Goal: Find specific page/section: Find specific page/section

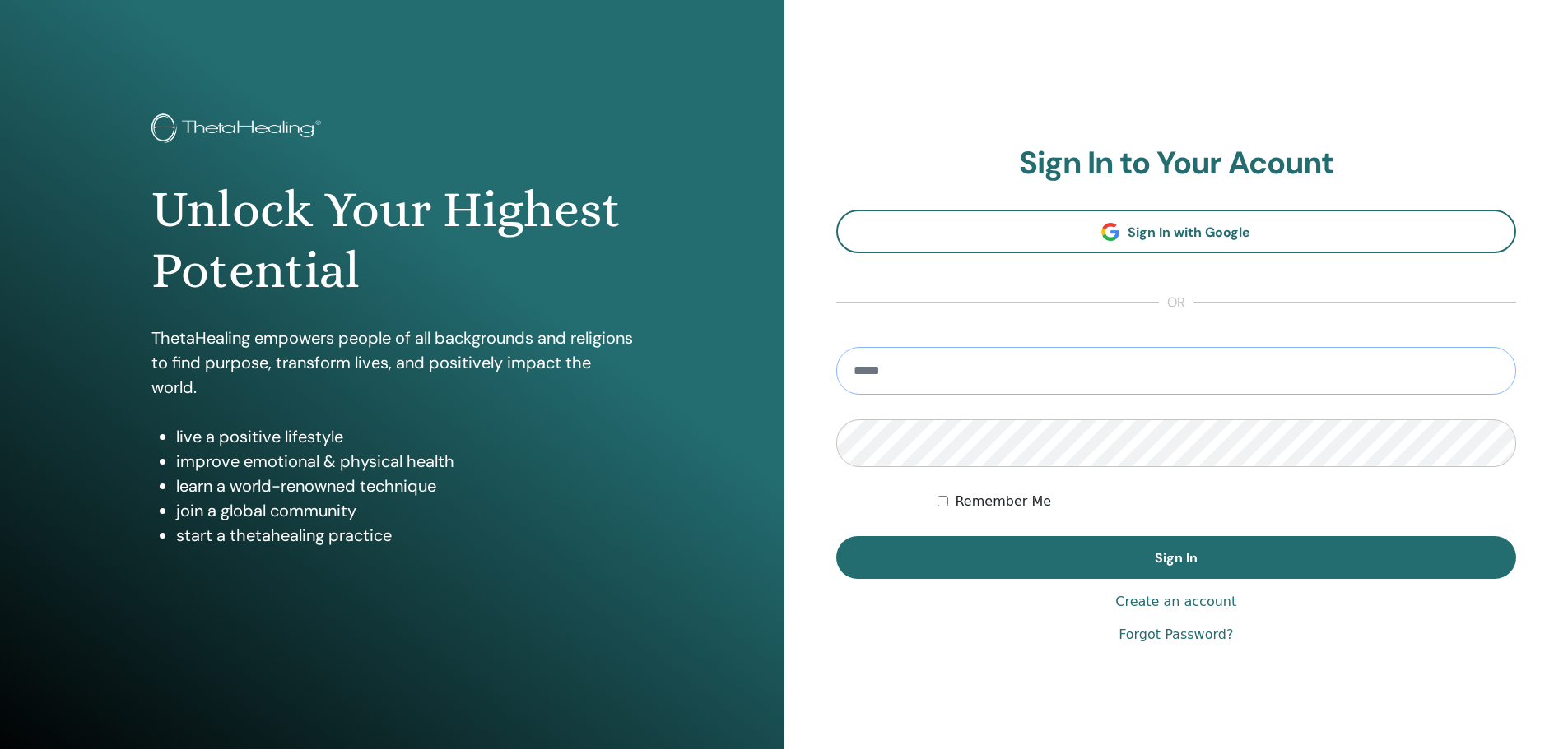
type input "**********"
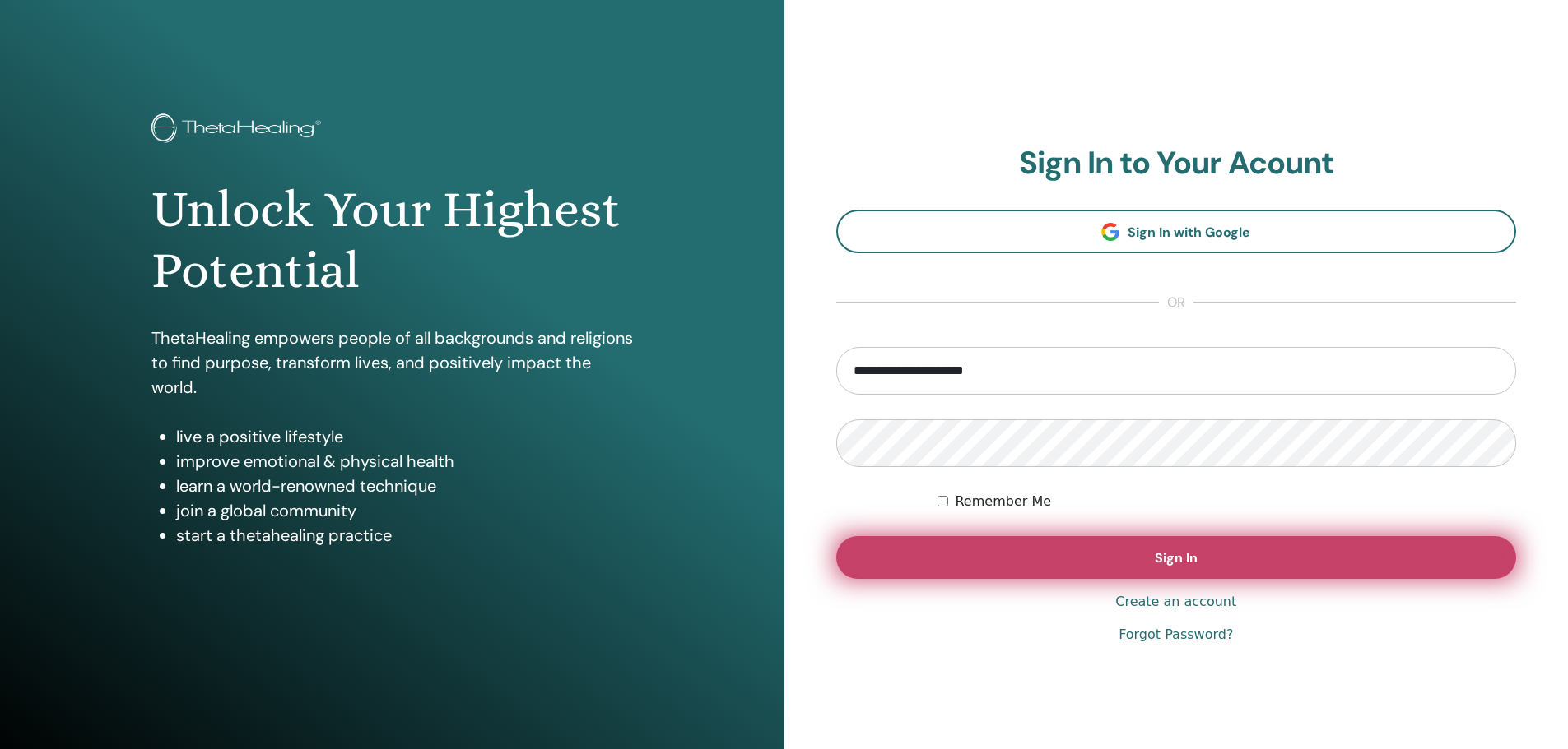
click at [1115, 562] on button "Sign In" at bounding box center [1176, 557] width 681 height 42
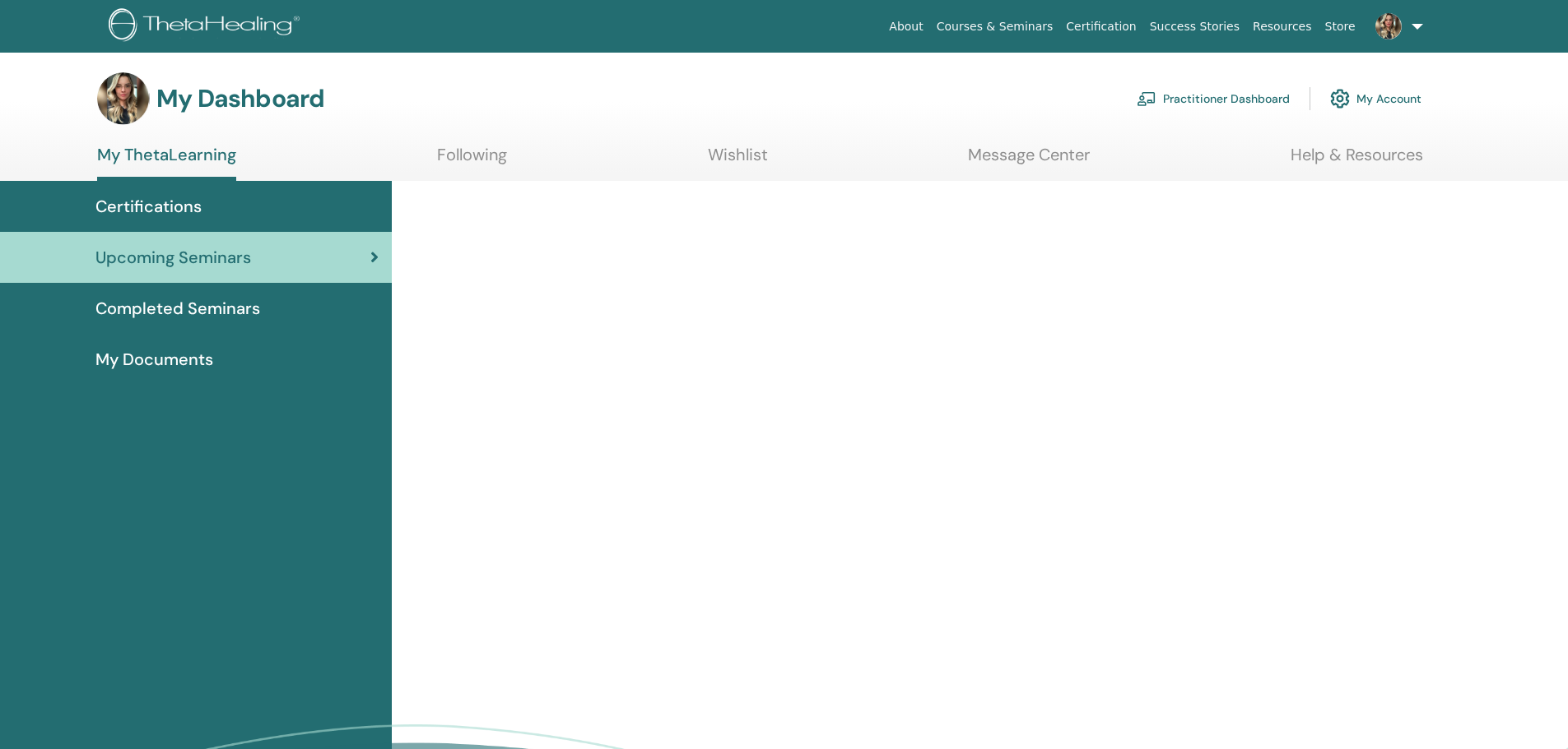
click at [211, 312] on span "Completed Seminars" at bounding box center [178, 308] width 165 height 25
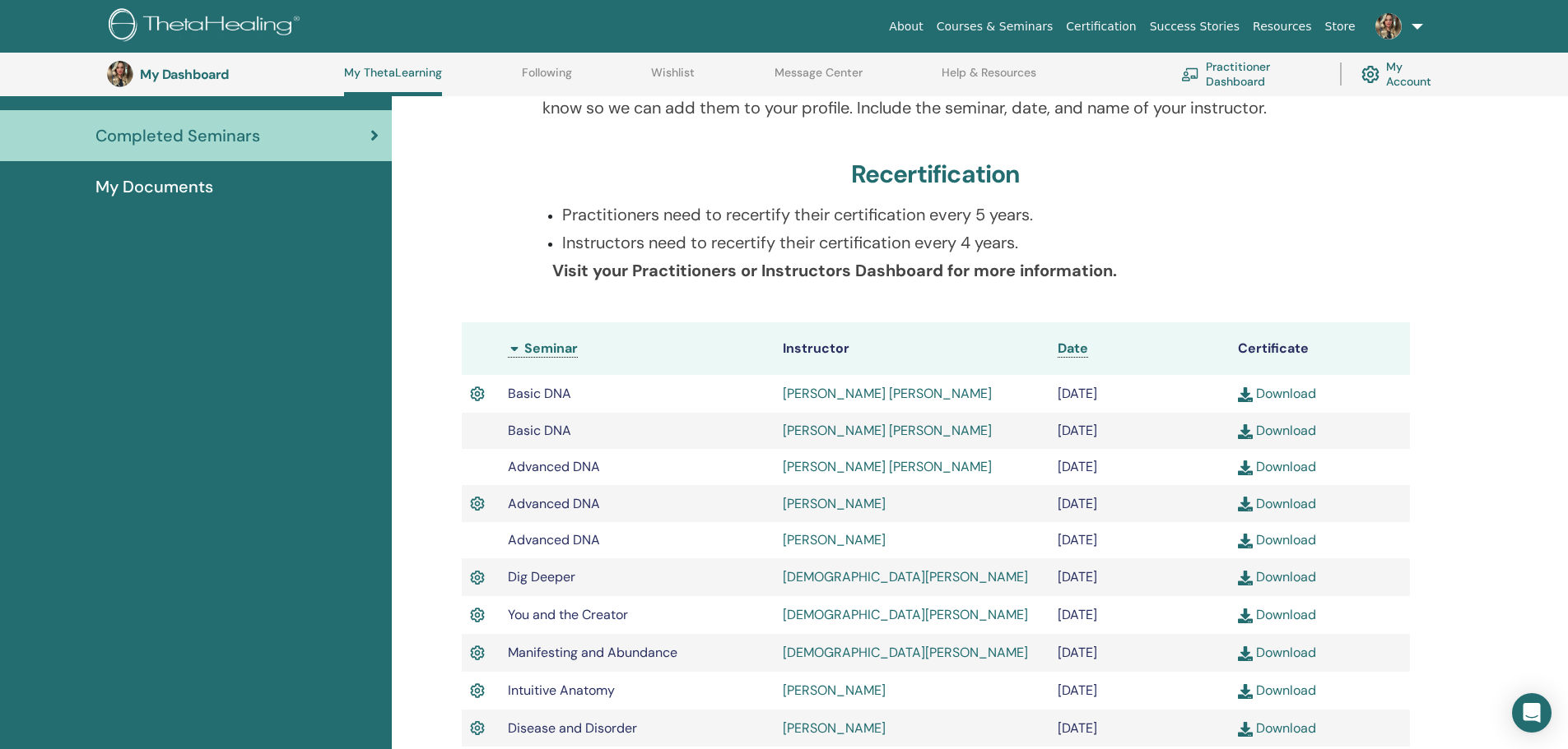
scroll to position [8, 0]
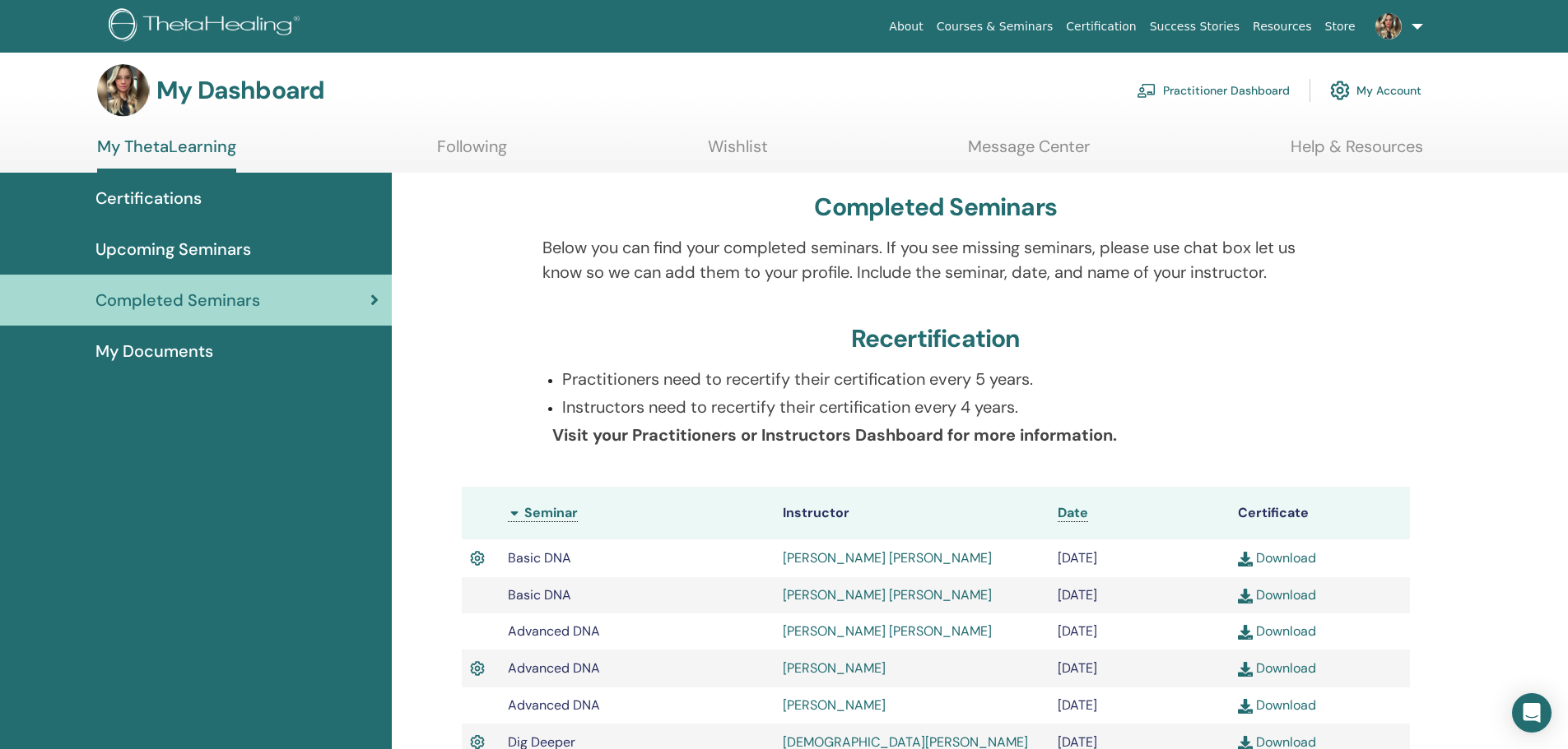
click at [1410, 31] on link at bounding box center [1396, 26] width 67 height 52
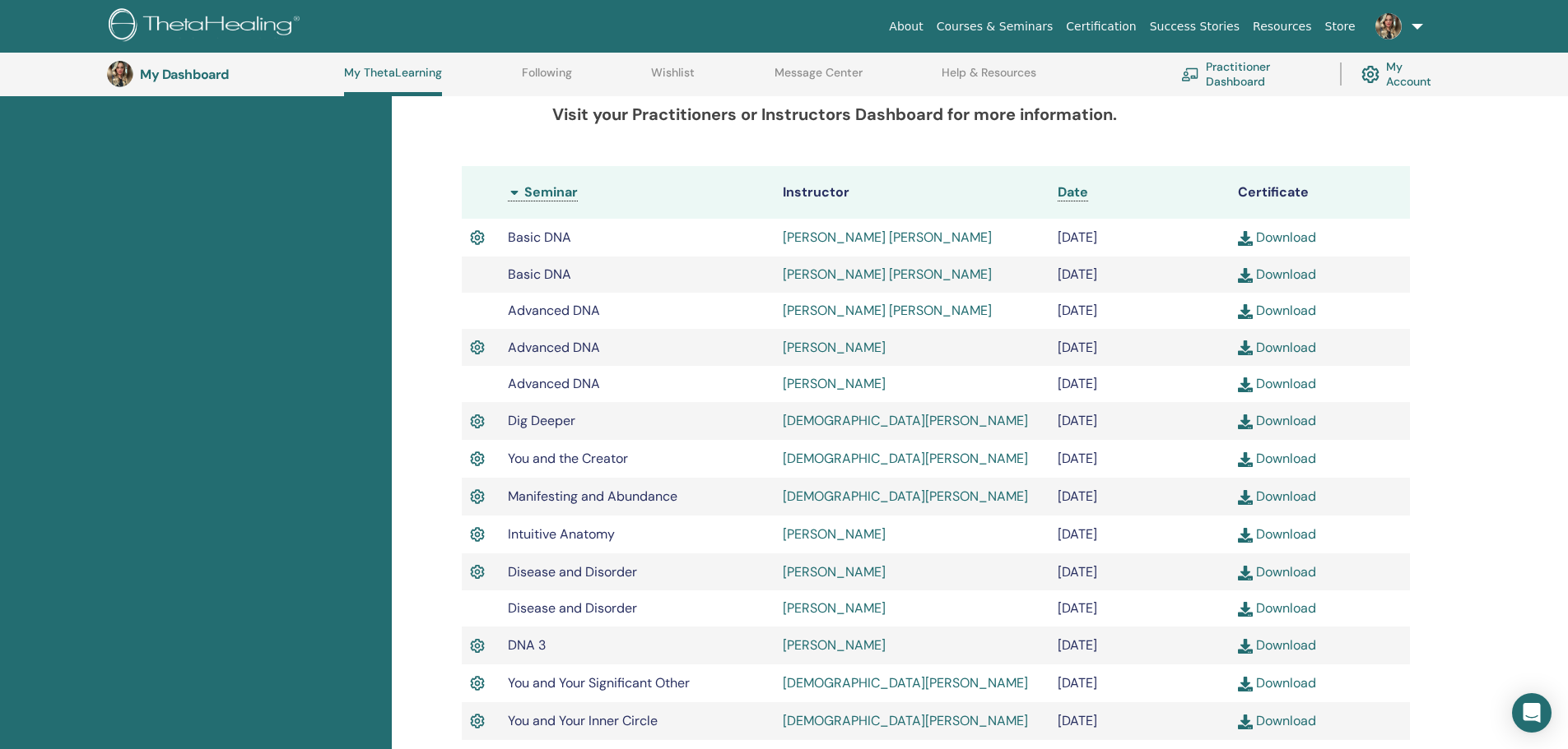
scroll to position [0, 0]
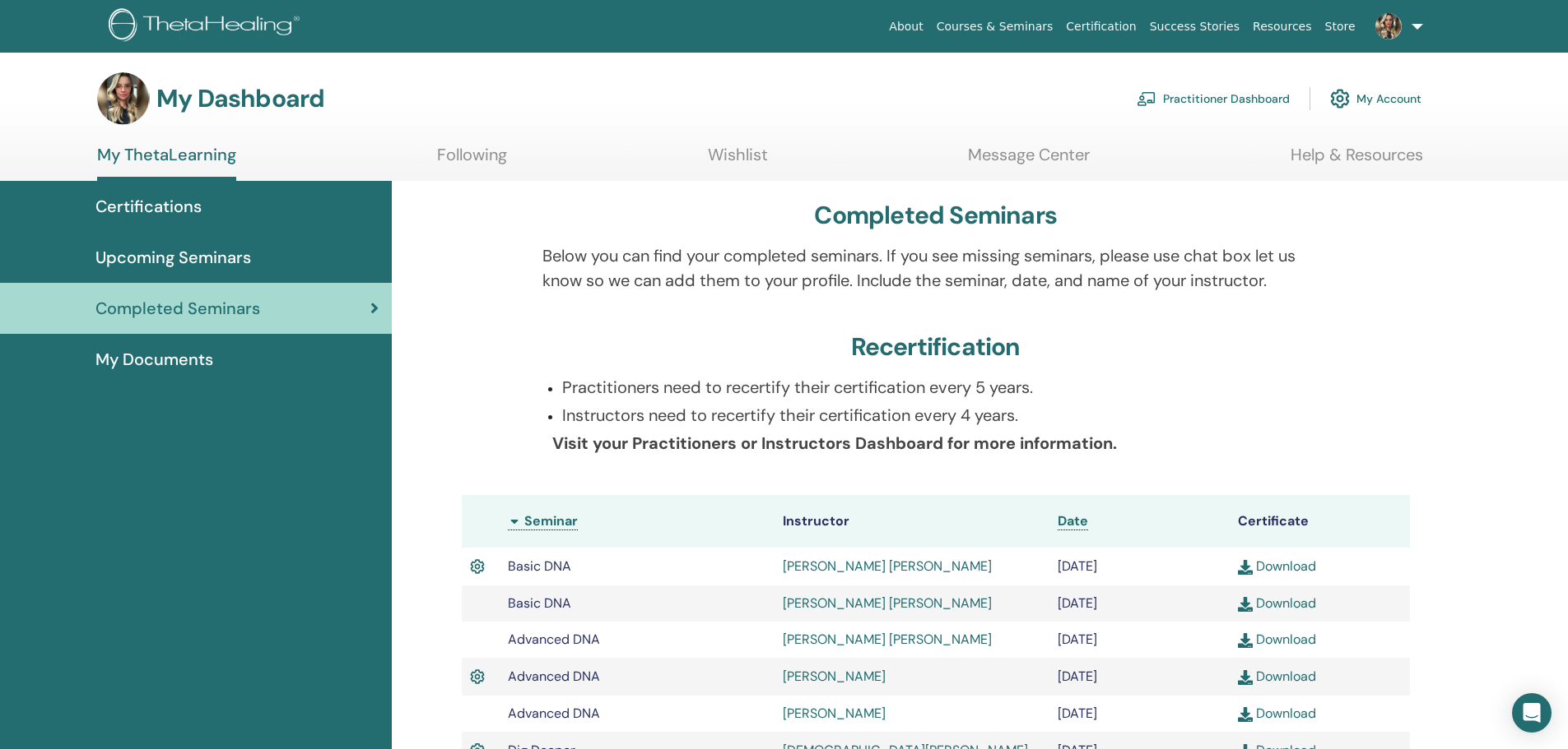
click at [145, 268] on span "Upcoming Seminars" at bounding box center [173, 257] width 155 height 25
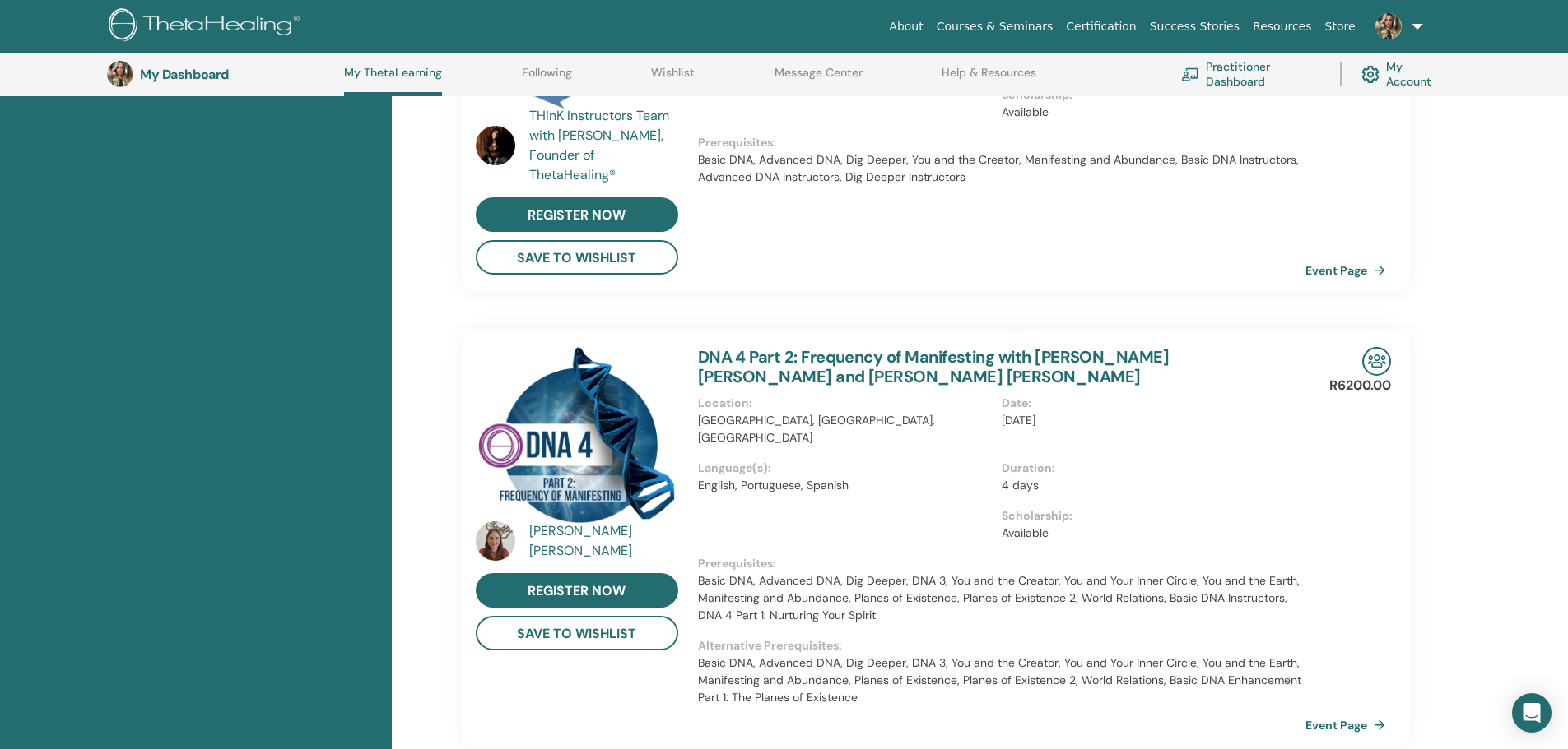
scroll to position [620, 0]
